Goal: Navigation & Orientation: Find specific page/section

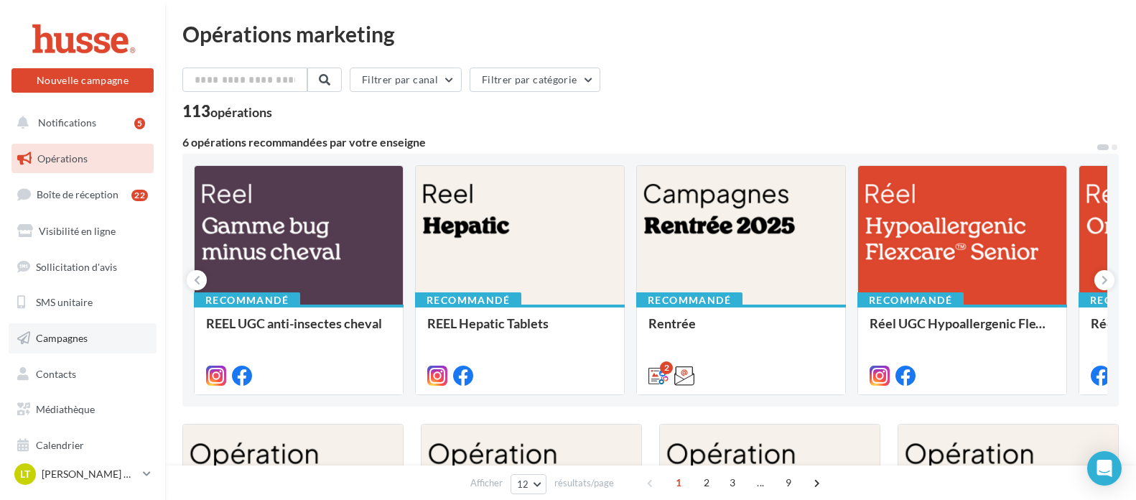
click at [67, 340] on span "Campagnes" at bounding box center [62, 338] width 52 height 12
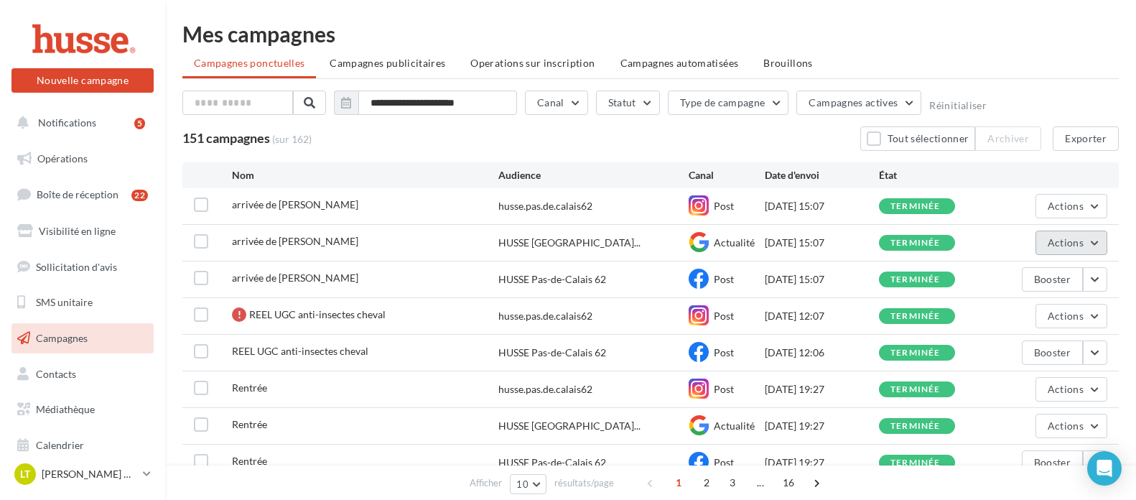
click at [1089, 246] on button "Actions" at bounding box center [1071, 242] width 72 height 24
